Goal: Task Accomplishment & Management: Use online tool/utility

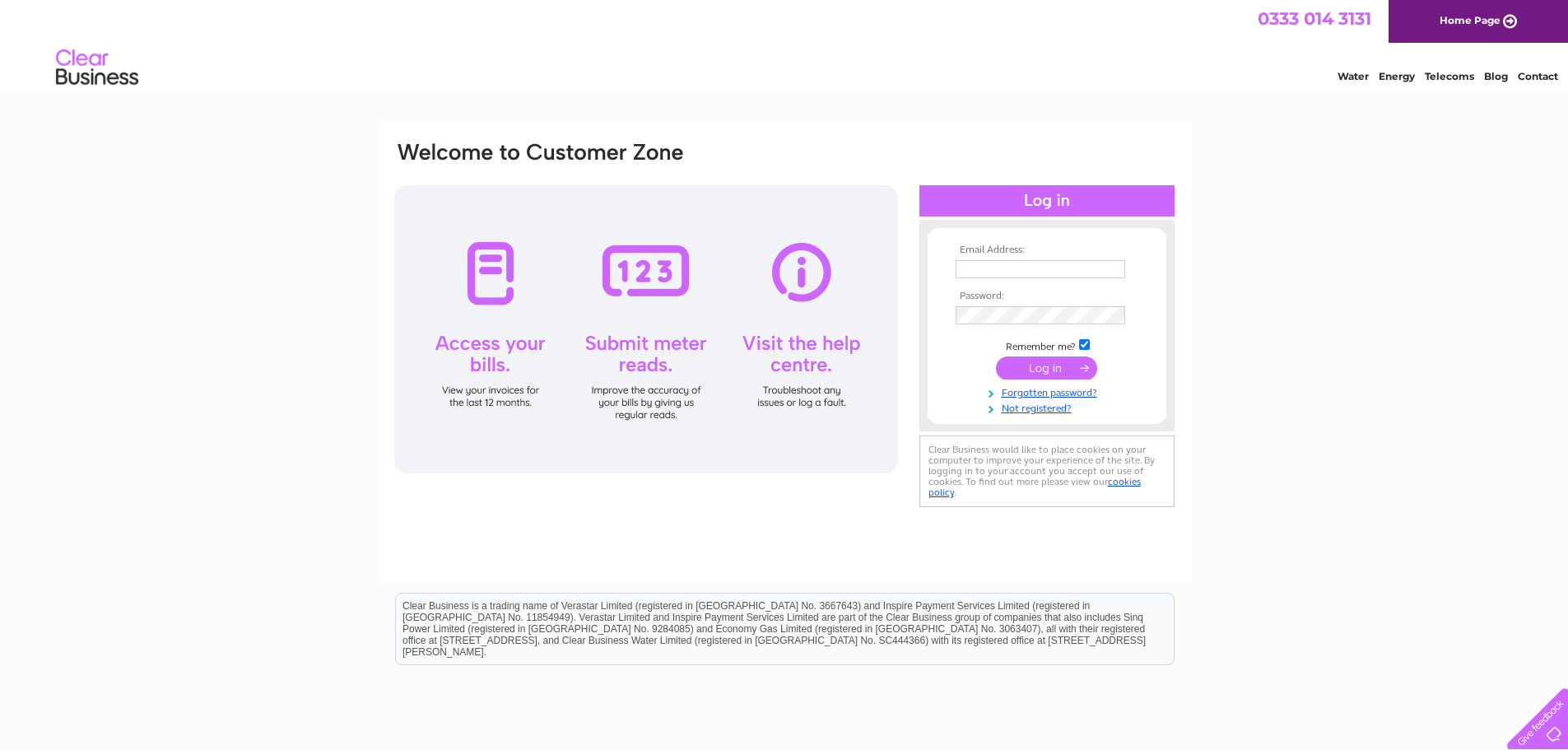
type input "[EMAIL_ADDRESS][DOMAIN_NAME]"
click at [1060, 371] on input "submit" at bounding box center [1047, 368] width 101 height 23
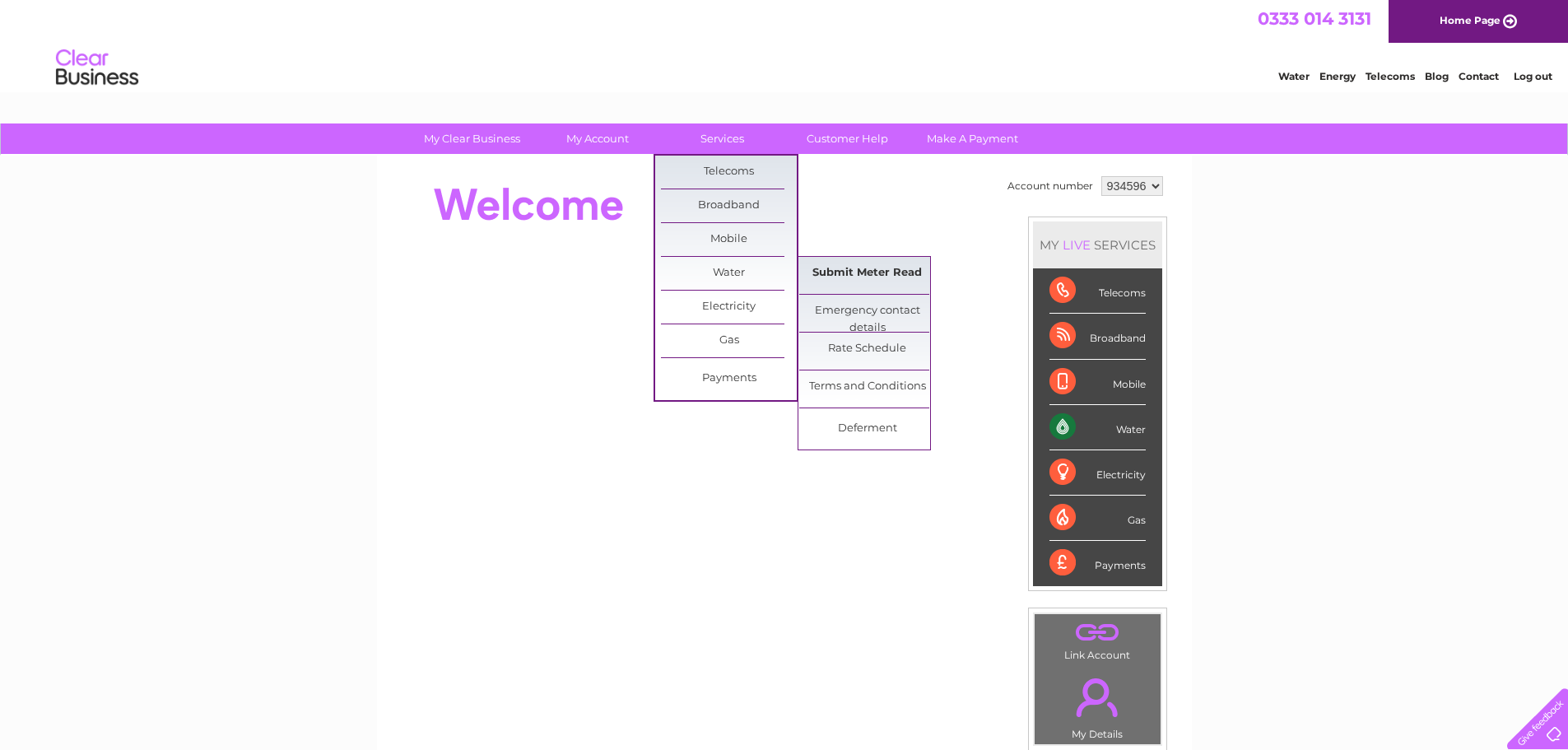
click at [883, 274] on link "Submit Meter Read" at bounding box center [867, 274] width 135 height 33
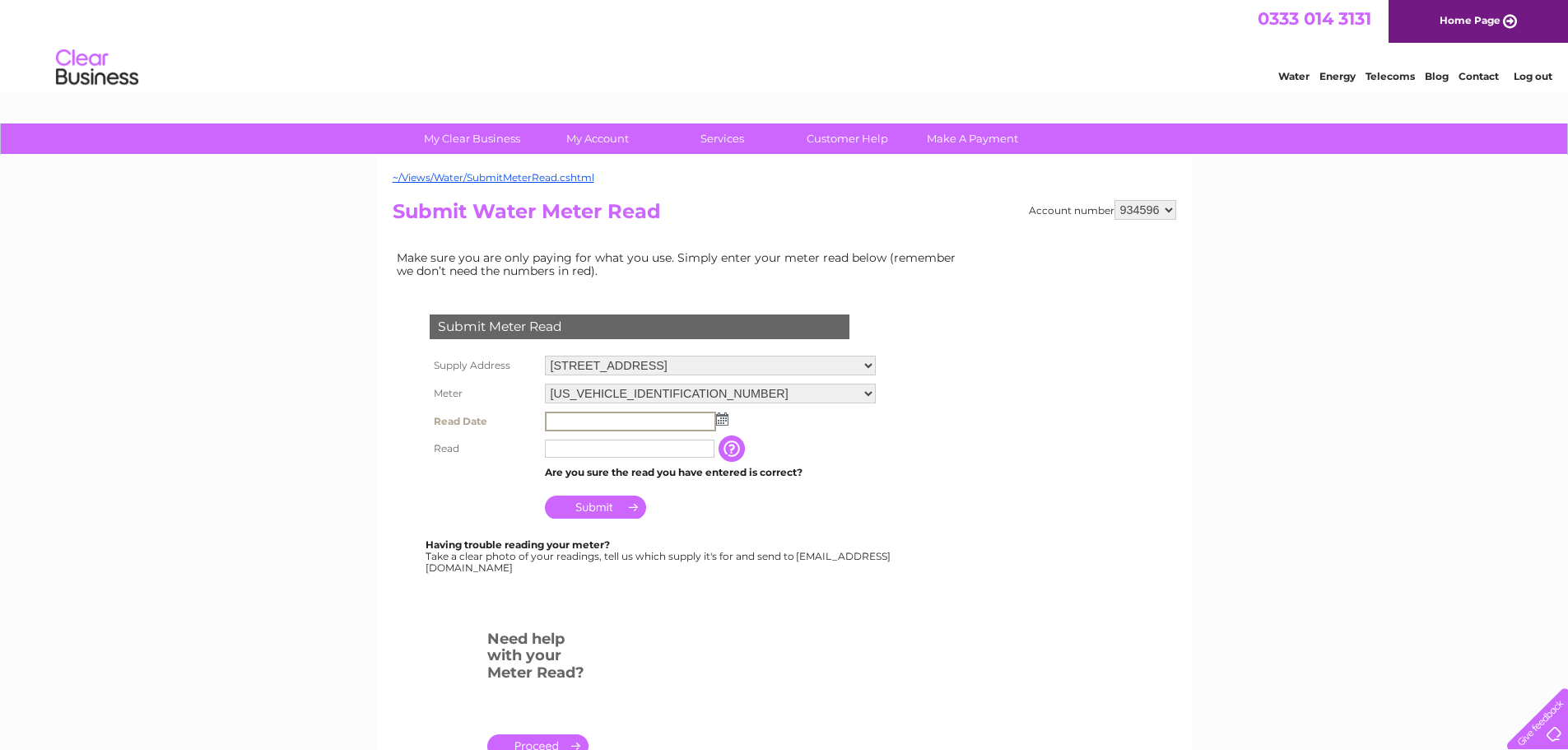
click at [583, 416] on input "text" at bounding box center [631, 422] width 171 height 20
click at [725, 419] on img at bounding box center [720, 418] width 12 height 13
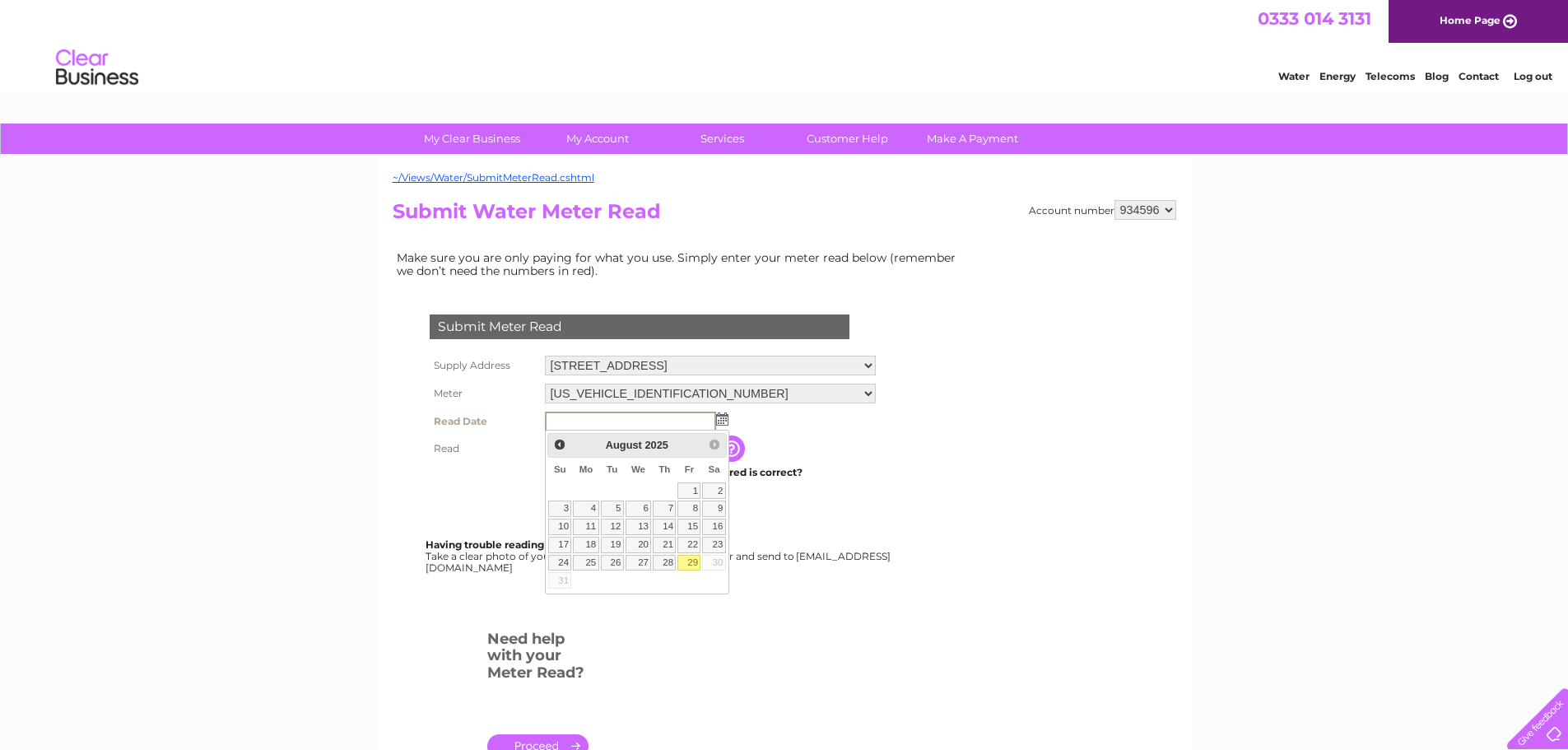
click at [691, 562] on link "29" at bounding box center [689, 564] width 23 height 17
type input "2025/08/29"
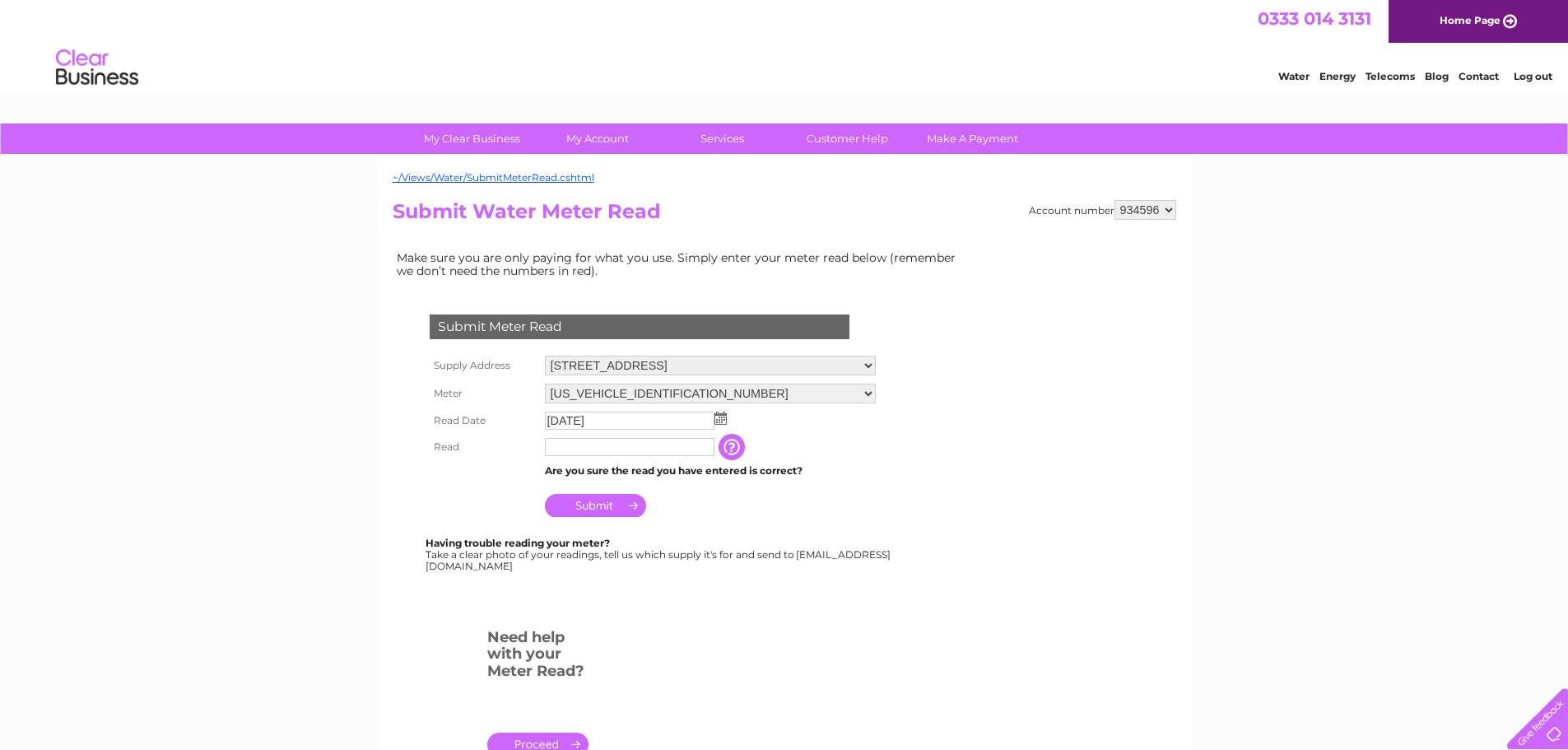
click at [562, 446] on input "text" at bounding box center [630, 447] width 170 height 18
type input "27"
click at [597, 504] on input "Submit" at bounding box center [596, 506] width 101 height 23
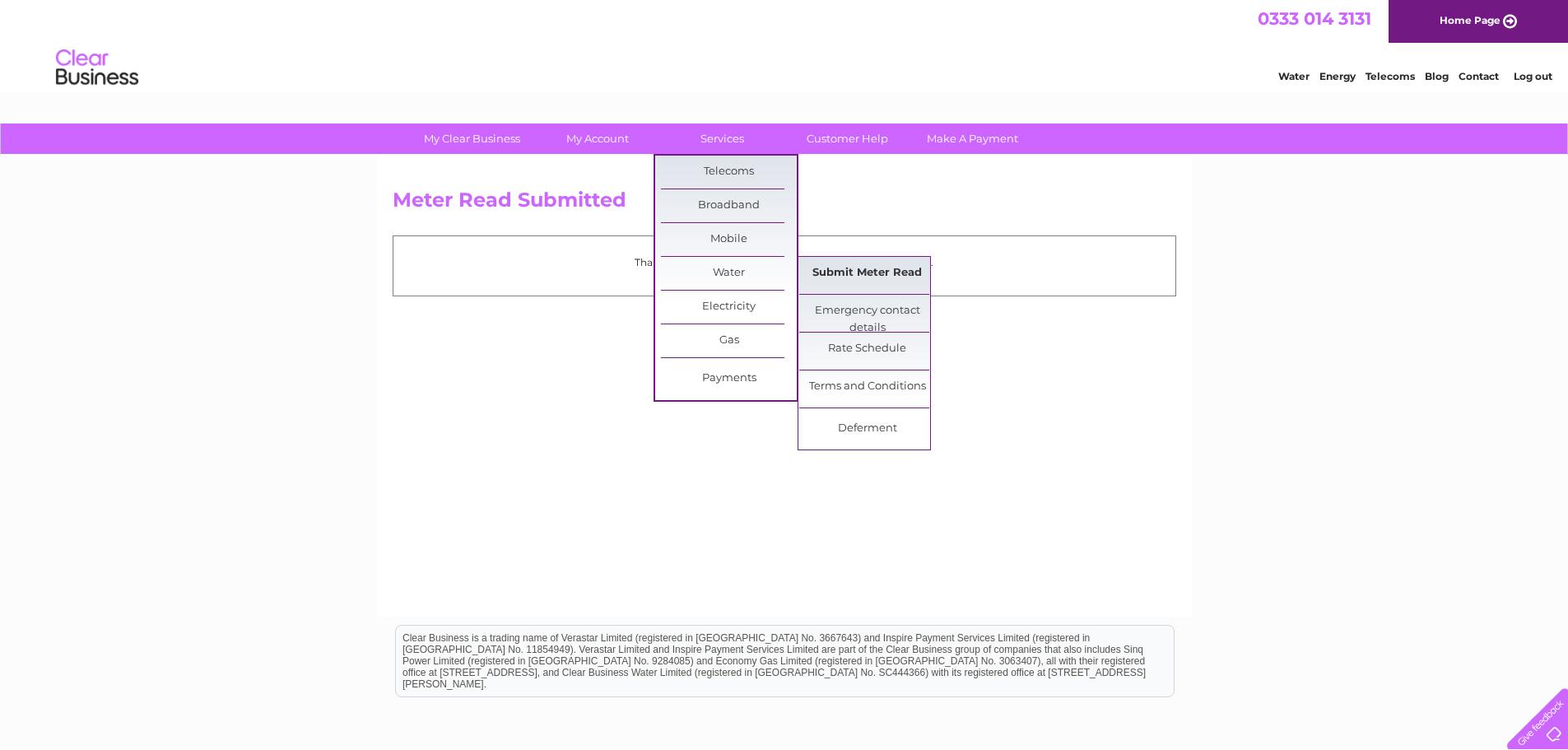
click at [848, 274] on link "Submit Meter Read" at bounding box center [867, 274] width 135 height 33
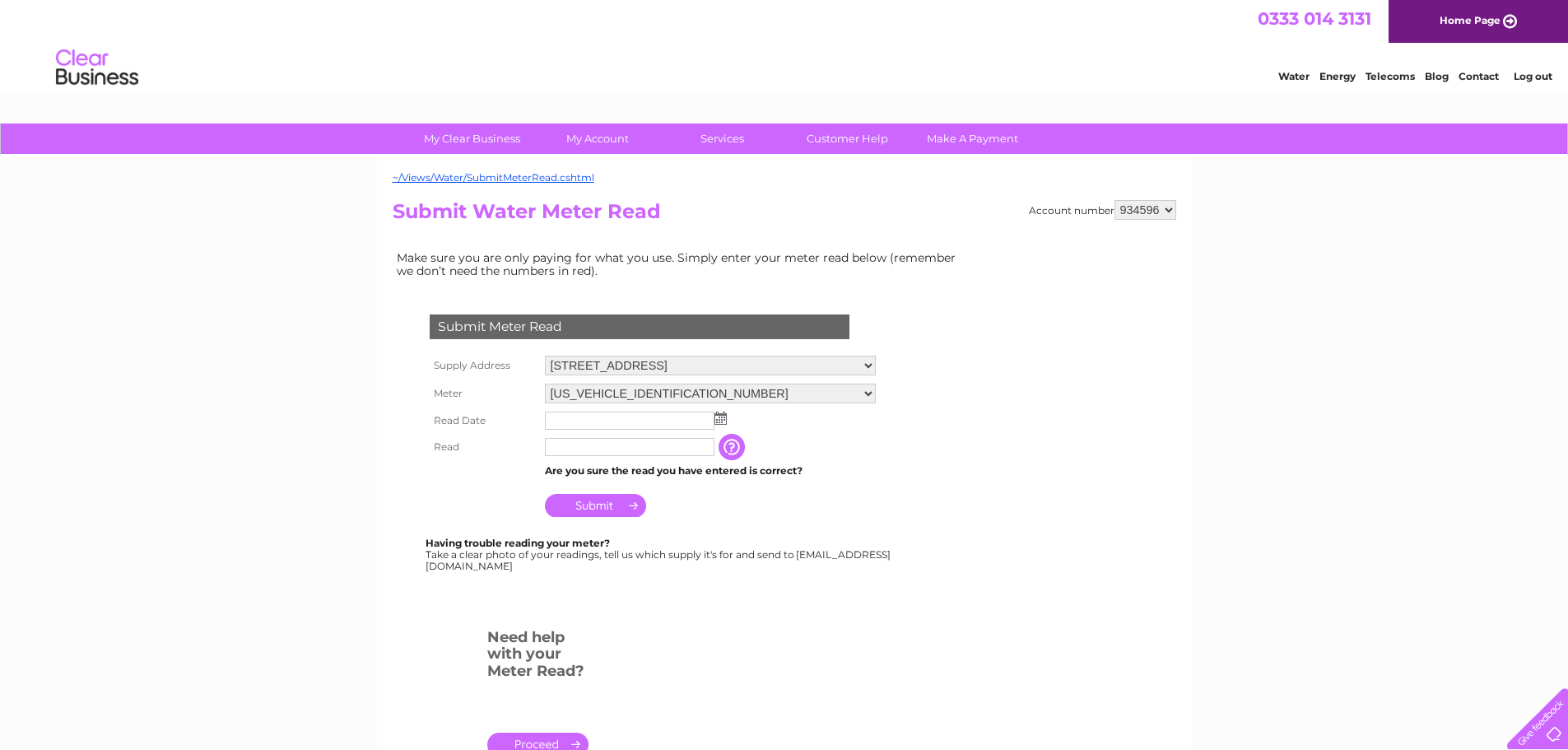
click at [1167, 211] on select "934596 934598 999737" at bounding box center [1145, 210] width 61 height 20
select select "999737"
click at [1114, 200] on select "934596 934598 999737" at bounding box center [1145, 210] width 61 height 20
click at [720, 421] on img at bounding box center [720, 418] width 12 height 13
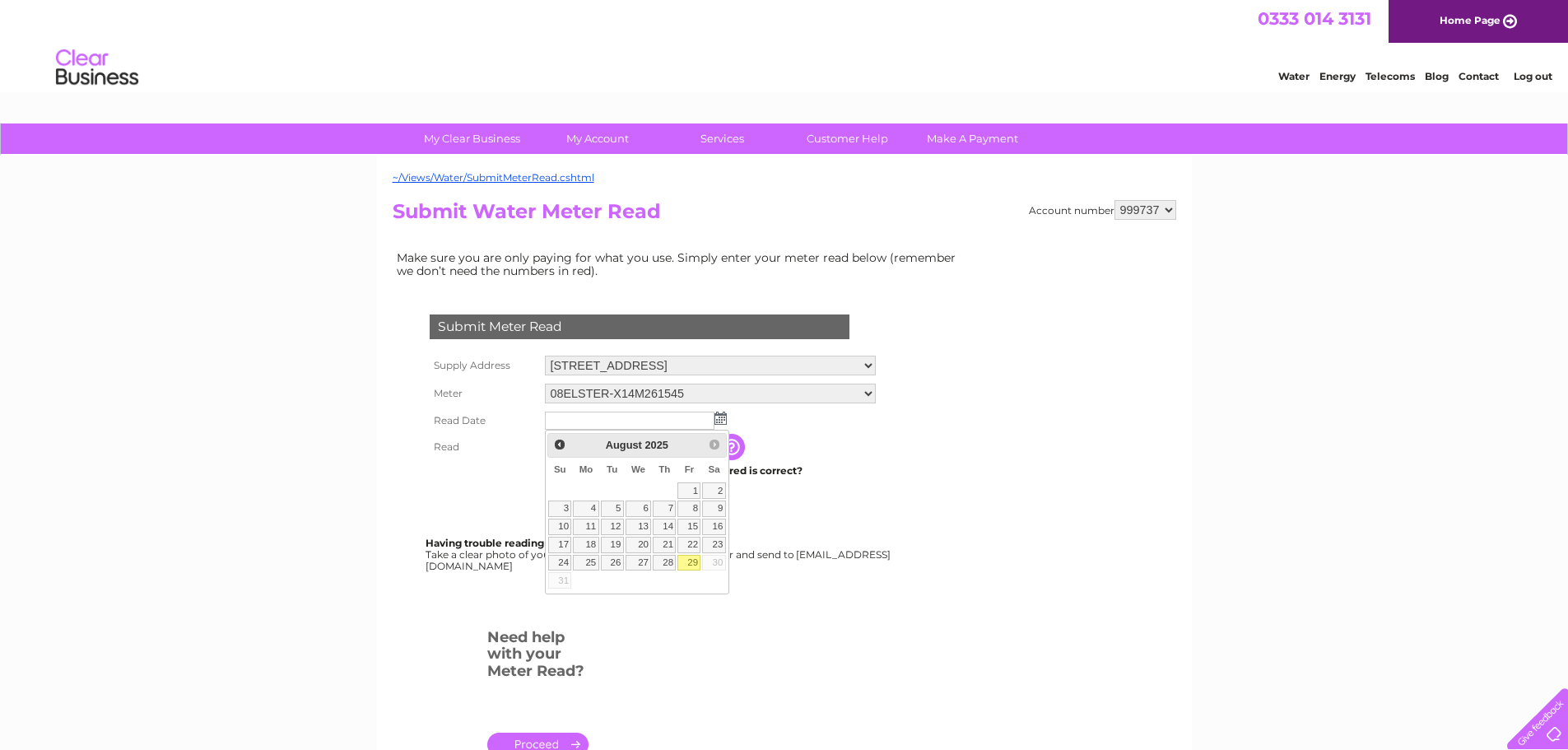
click at [684, 560] on link "29" at bounding box center [689, 564] width 23 height 17
type input "2025/08/29"
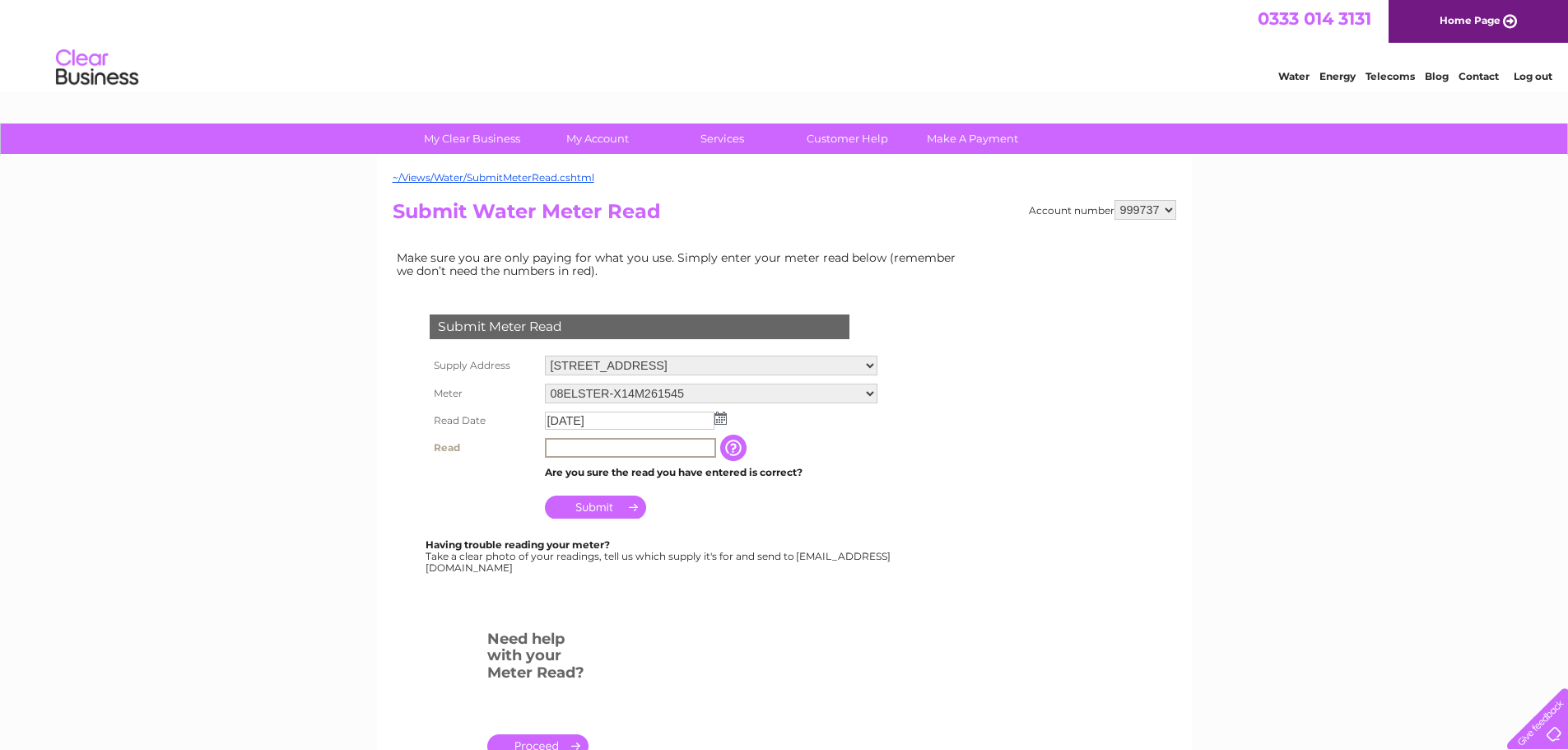
click at [567, 448] on input "text" at bounding box center [631, 448] width 171 height 20
type input "9658"
click at [596, 507] on input "Submit" at bounding box center [596, 506] width 101 height 23
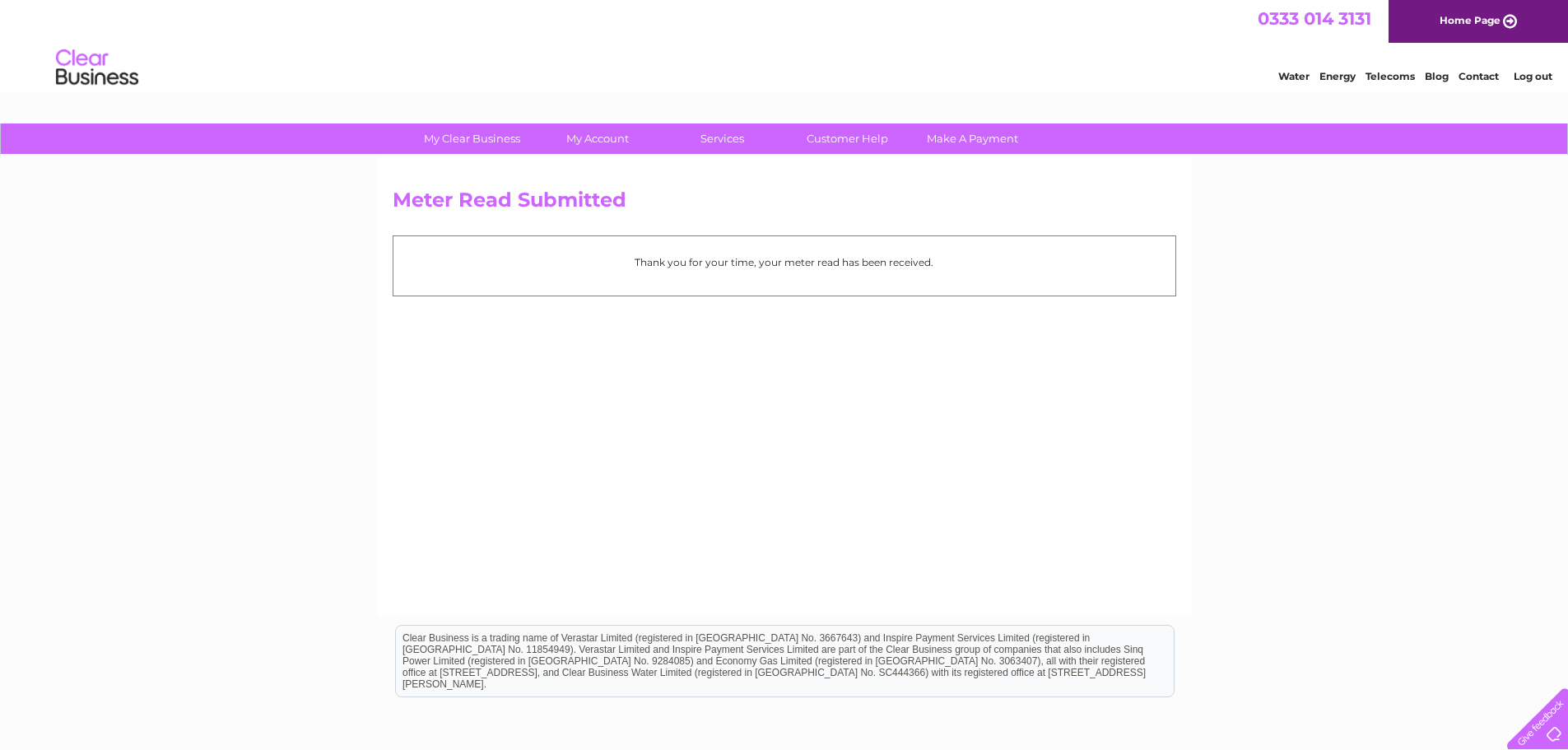
click at [1534, 73] on link "Log out" at bounding box center [1533, 76] width 39 height 12
